Goal: Information Seeking & Learning: Learn about a topic

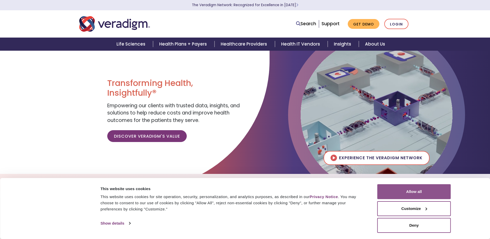
drag, startPoint x: 399, startPoint y: 193, endPoint x: 393, endPoint y: 194, distance: 5.7
click at [399, 193] on button "Allow all" at bounding box center [414, 191] width 74 height 15
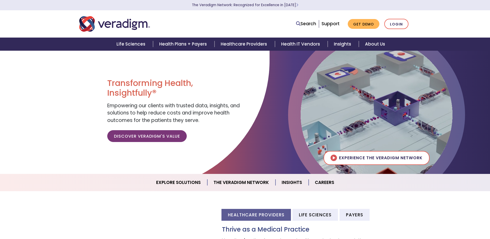
click at [33, 18] on nav "Search Support Get Demo Login" at bounding box center [245, 23] width 490 height 27
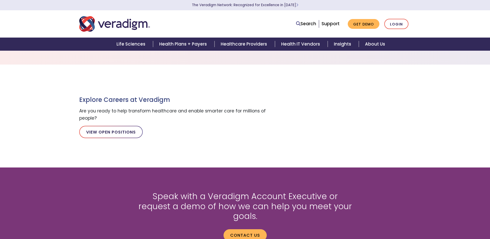
scroll to position [568, 0]
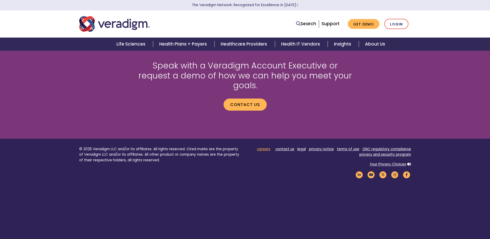
click at [265, 147] on link "careers" at bounding box center [263, 149] width 13 height 5
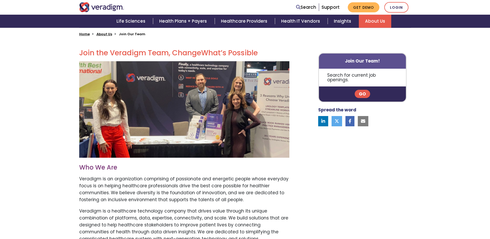
scroll to position [129, 0]
click at [360, 92] on link "Go" at bounding box center [362, 93] width 15 height 8
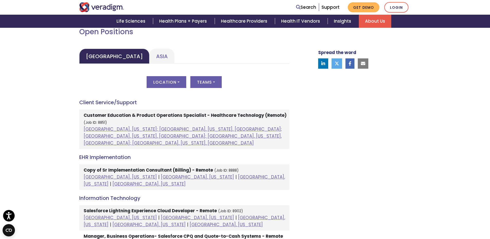
scroll to position [232, 0]
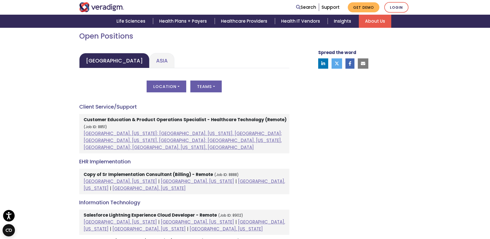
click at [154, 59] on link "Asia" at bounding box center [161, 60] width 25 height 15
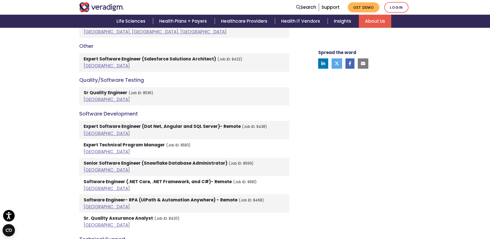
scroll to position [413, 0]
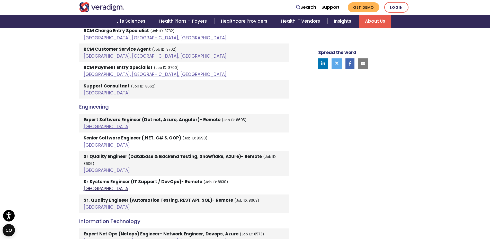
click at [85, 185] on link "India" at bounding box center [107, 188] width 46 height 6
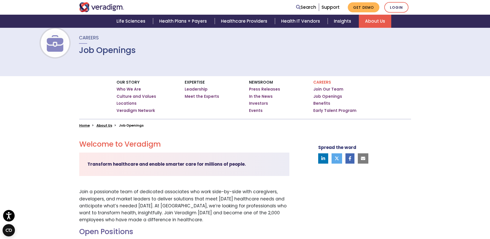
scroll to position [0, 0]
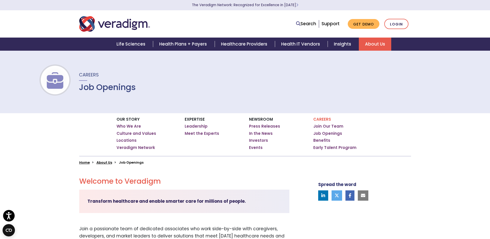
click at [319, 196] on link at bounding box center [323, 195] width 10 height 10
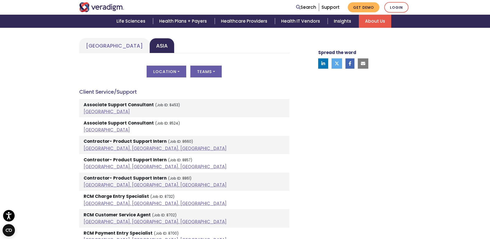
scroll to position [257, 0]
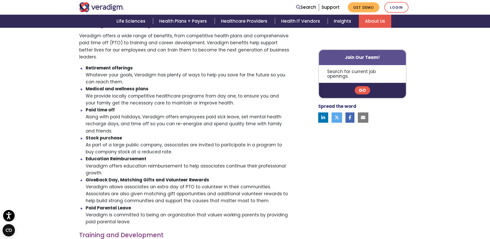
scroll to position [129, 0]
